Goal: Navigation & Orientation: Find specific page/section

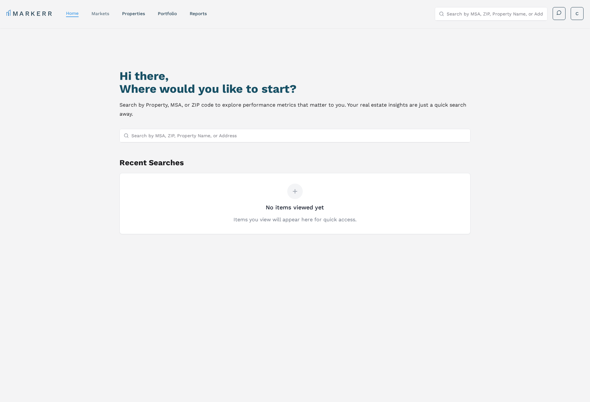
click at [104, 15] on link "markets" at bounding box center [100, 13] width 18 height 5
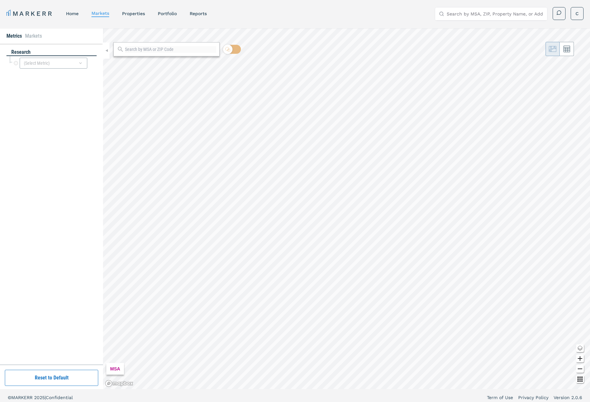
click at [81, 376] on button "Reset to Default" at bounding box center [51, 378] width 93 height 16
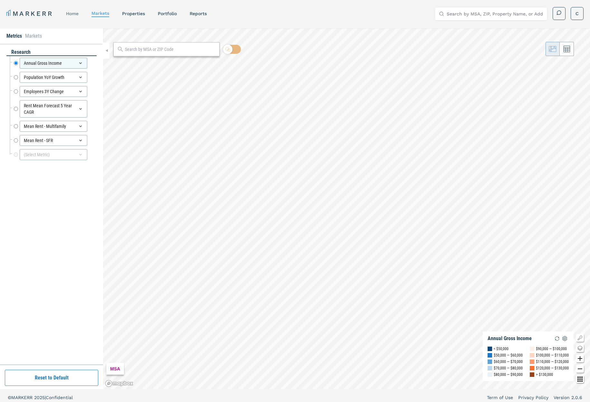
click at [70, 14] on link "home" at bounding box center [72, 13] width 13 height 5
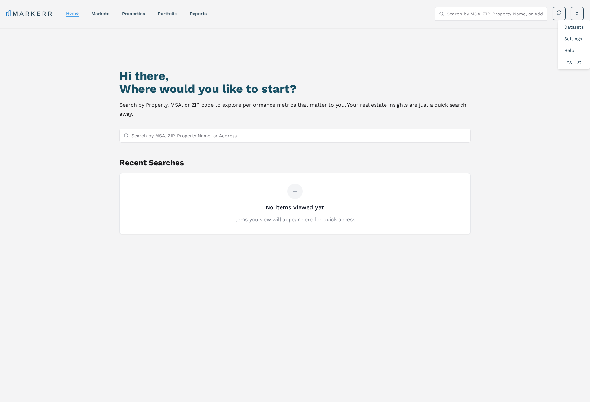
click at [575, 13] on html "MARKERR home markets properties Portfolio reports Search by MSA, ZIP, Property …" at bounding box center [295, 228] width 590 height 457
drag, startPoint x: 571, startPoint y: 60, endPoint x: 542, endPoint y: 54, distance: 29.9
click at [571, 60] on link "Log Out" at bounding box center [572, 61] width 17 height 5
